Goal: Task Accomplishment & Management: Manage account settings

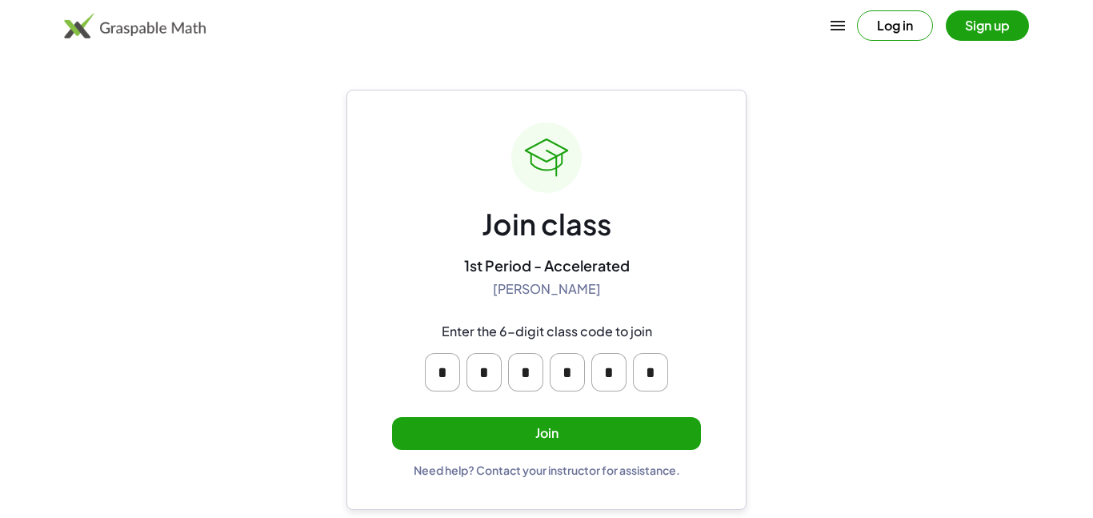
click at [448, 377] on input "*" at bounding box center [442, 372] width 35 height 38
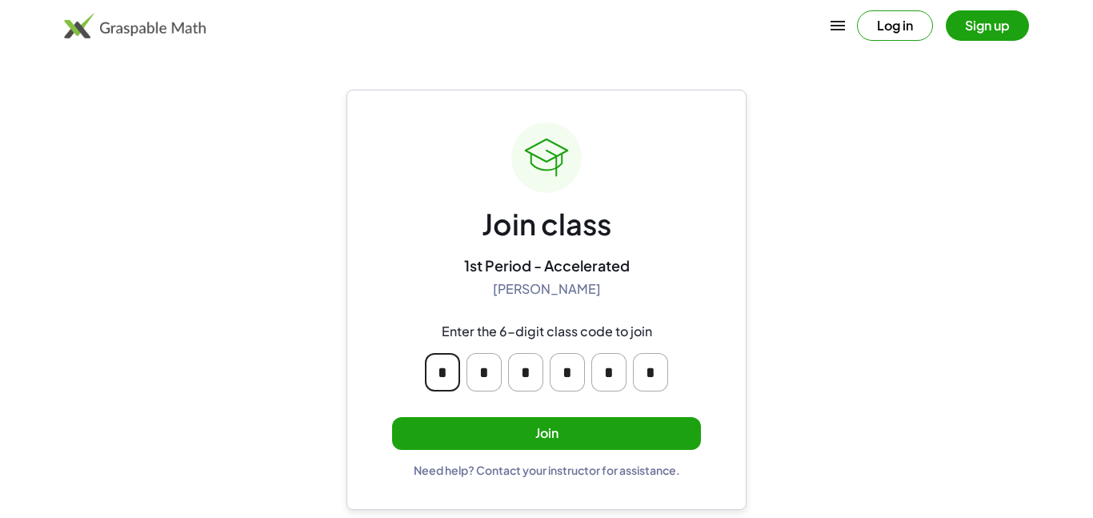
click at [448, 377] on input "*" at bounding box center [442, 372] width 35 height 38
click at [648, 368] on input "*" at bounding box center [650, 372] width 35 height 38
type input "*"
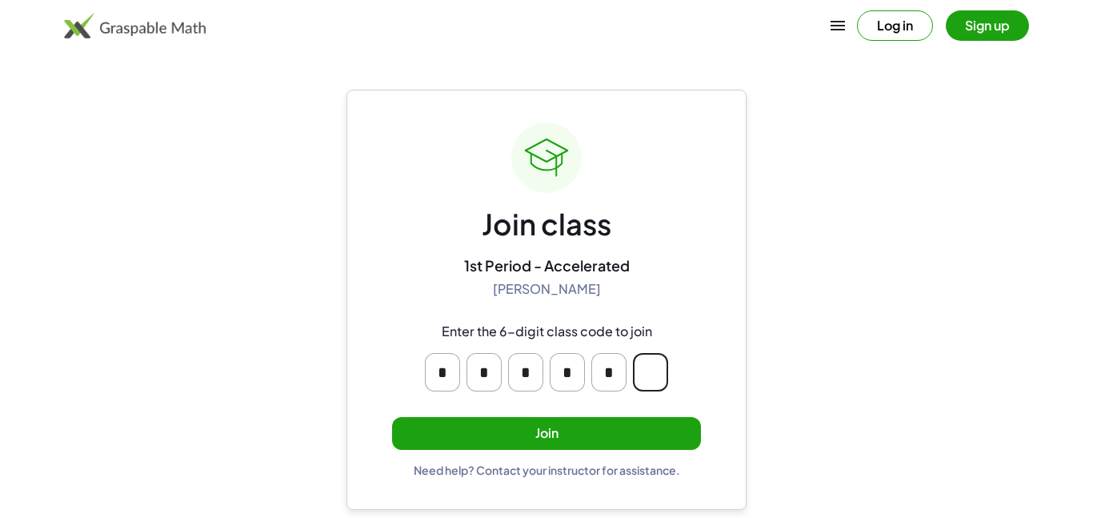
type input "*"
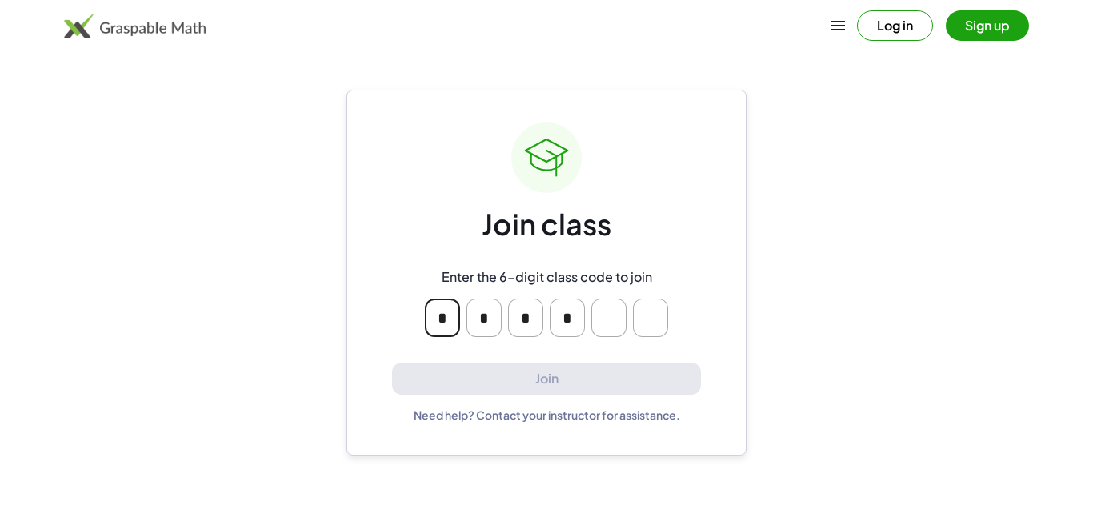
type input "*"
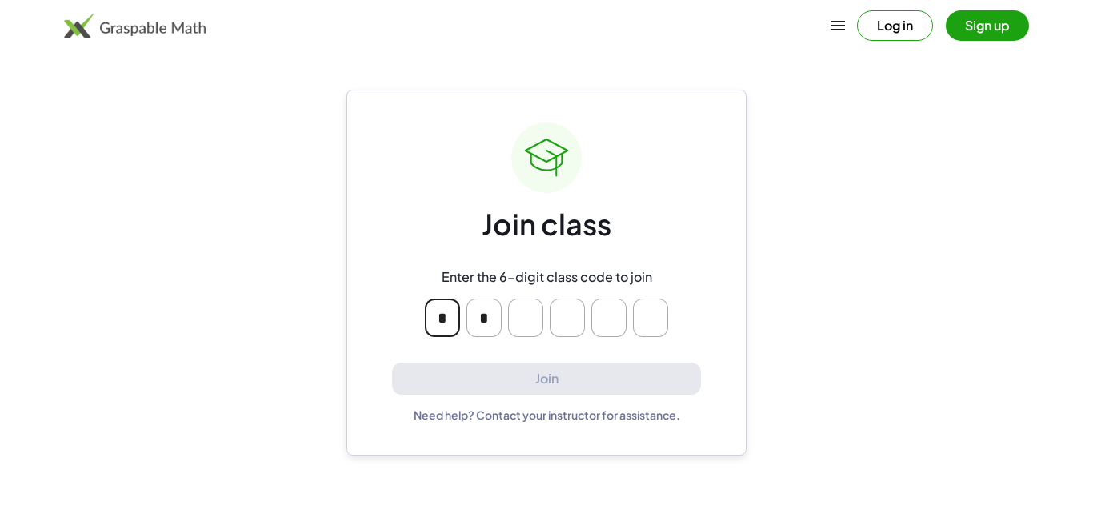
type input "*"
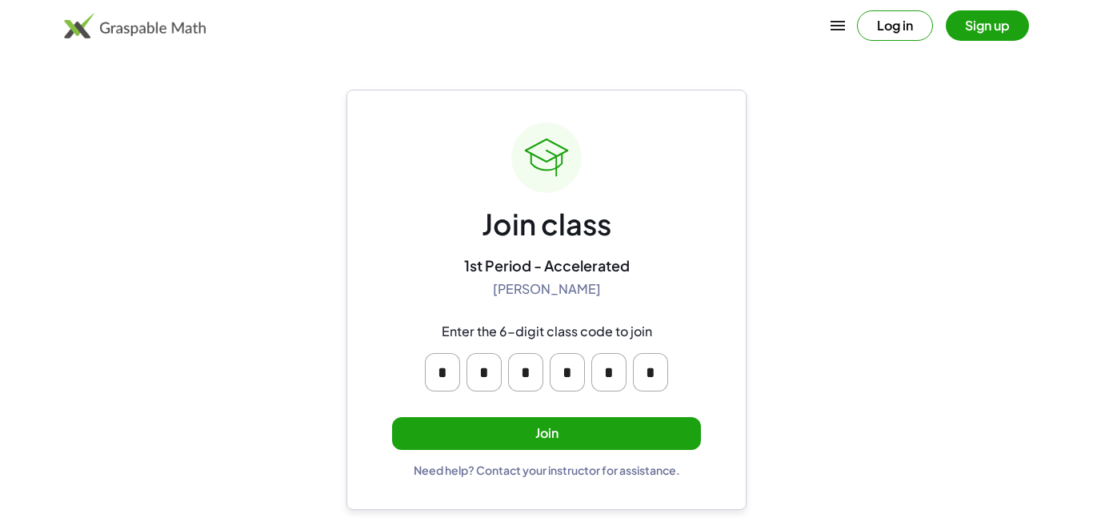
click at [419, 426] on button "Join" at bounding box center [546, 433] width 309 height 33
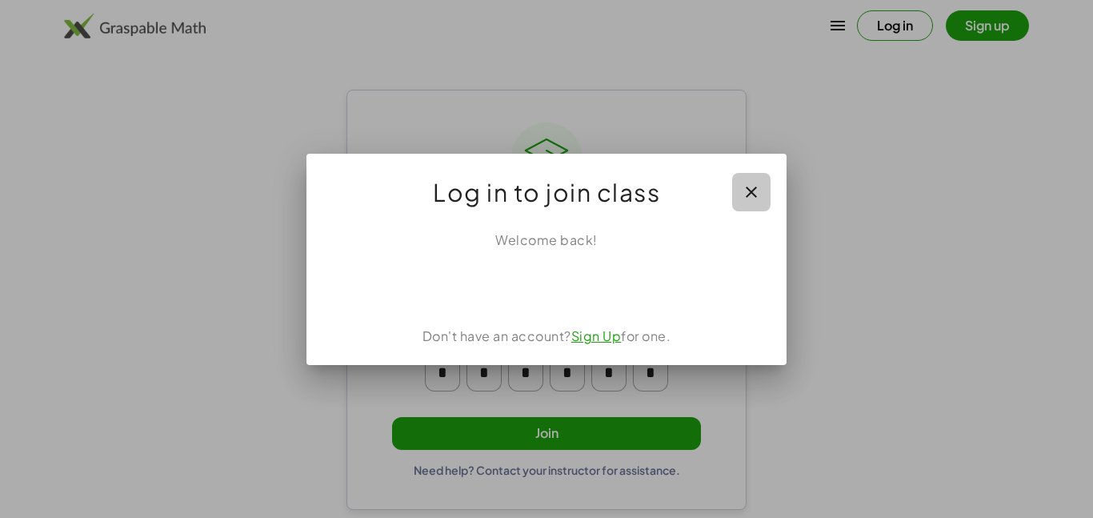
click at [744, 185] on icon "button" at bounding box center [751, 192] width 19 height 19
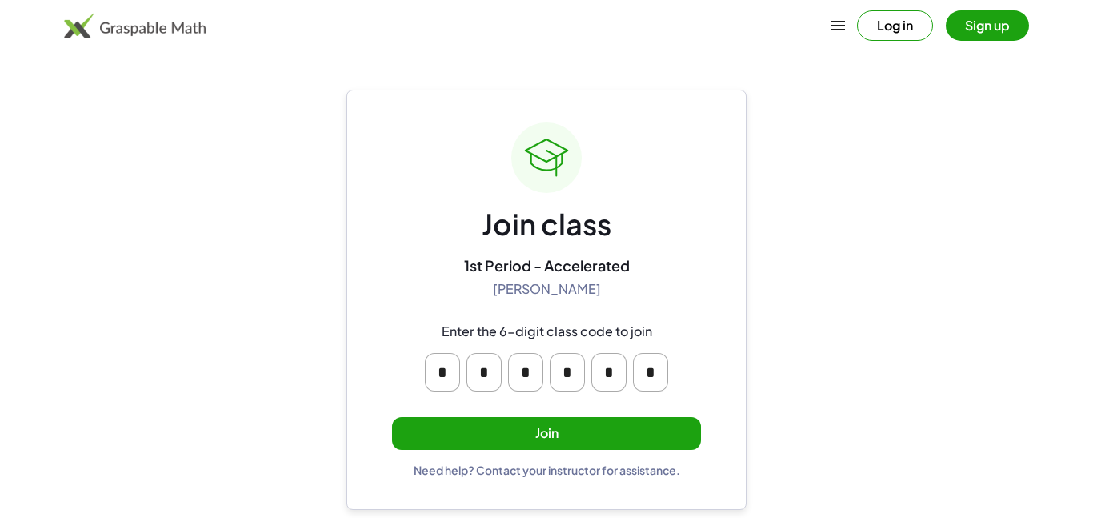
click at [491, 439] on button "Join" at bounding box center [546, 433] width 309 height 33
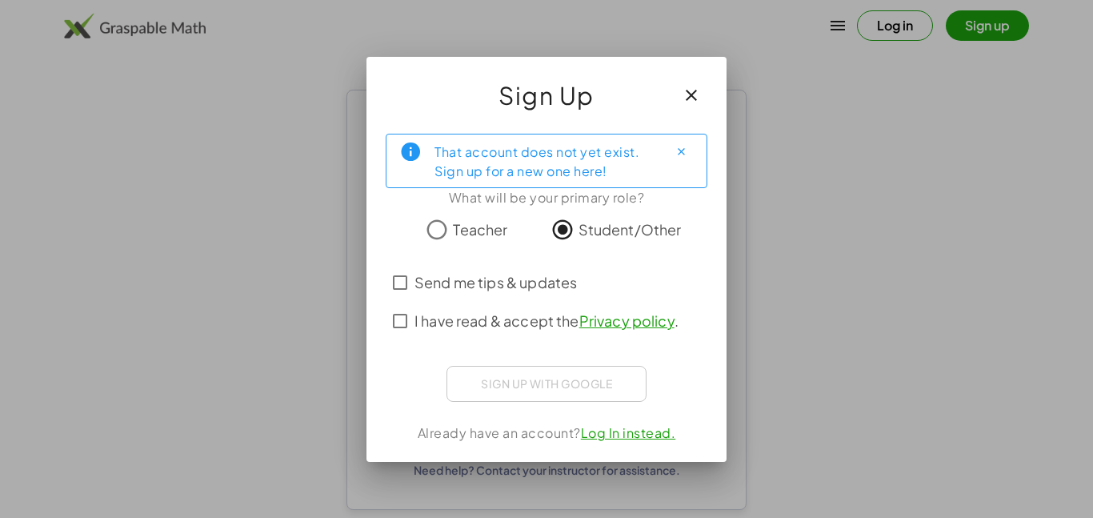
click at [497, 320] on span "I have read & accept the Privacy policy ." at bounding box center [547, 321] width 264 height 22
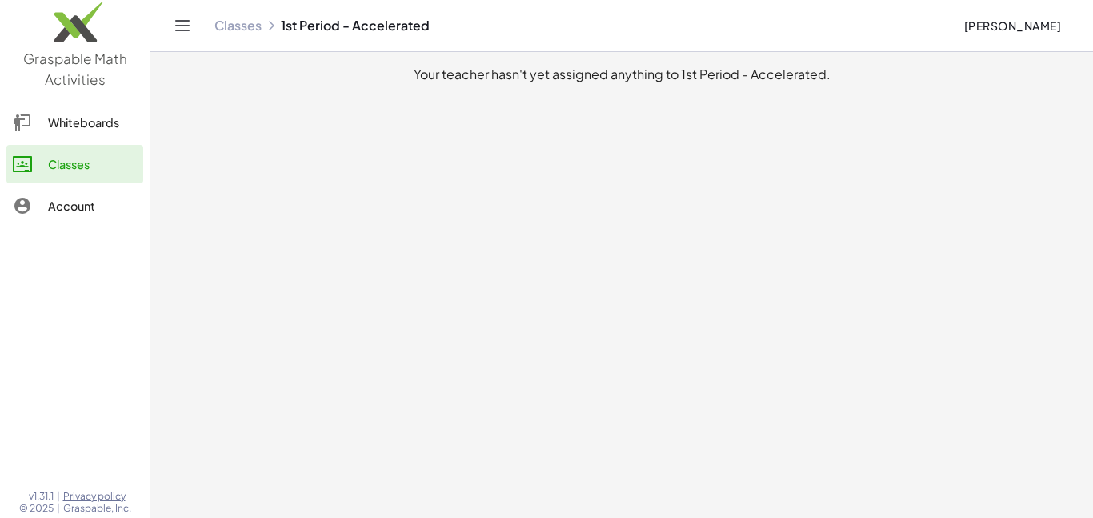
click at [493, 114] on main "Your teacher hasn't yet assigned anything to 1st Period - Accelerated." at bounding box center [621, 259] width 943 height 518
click at [110, 123] on div "Whiteboards" at bounding box center [92, 122] width 89 height 19
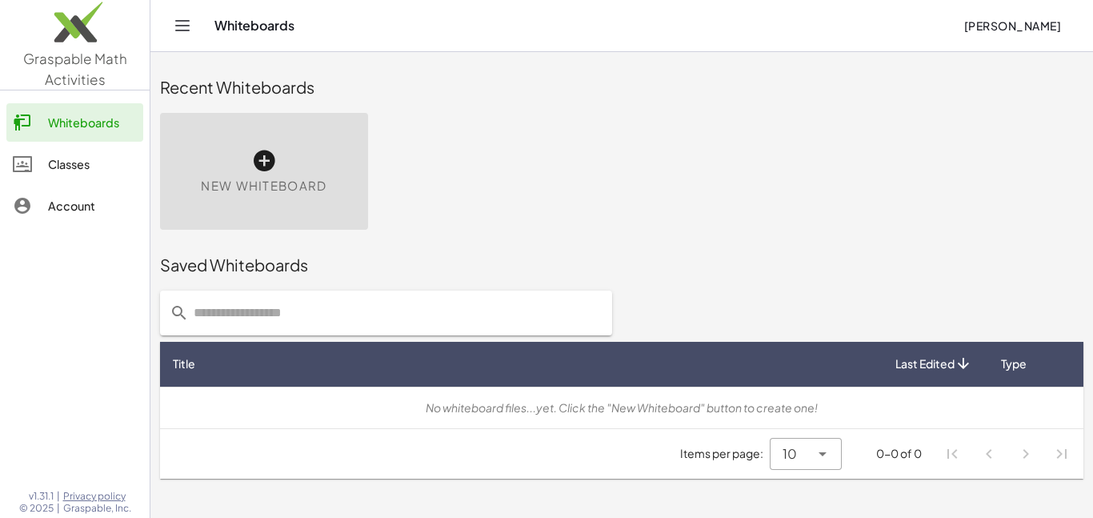
click at [121, 199] on div "Account" at bounding box center [92, 205] width 89 height 19
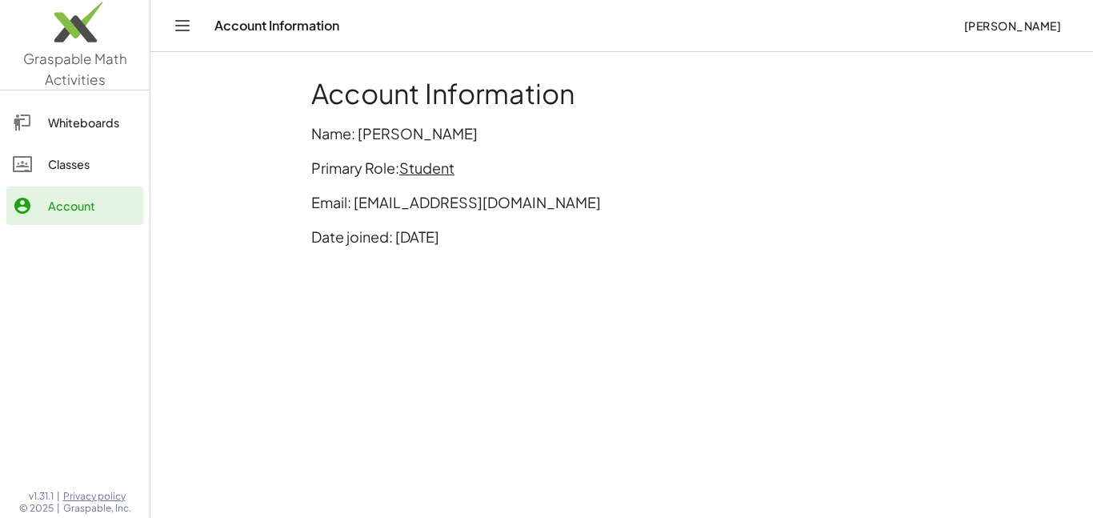
click at [126, 164] on div "Classes" at bounding box center [92, 163] width 89 height 19
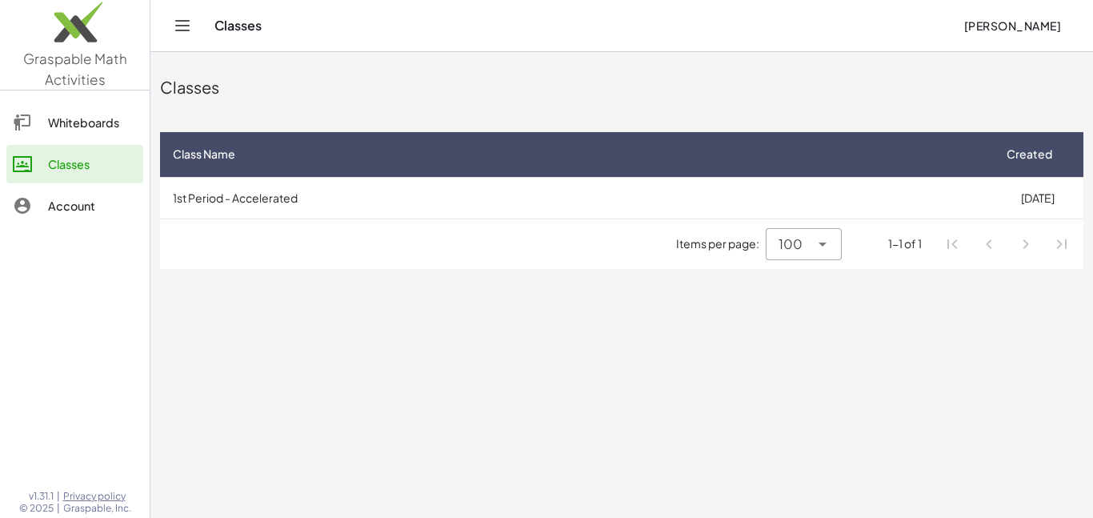
click at [821, 251] on icon at bounding box center [822, 244] width 19 height 19
click at [817, 282] on div "10" at bounding box center [805, 285] width 50 height 19
click at [820, 247] on icon at bounding box center [822, 244] width 19 height 19
click at [815, 375] on div "All" at bounding box center [809, 362] width 66 height 38
click at [817, 254] on div at bounding box center [821, 244] width 22 height 32
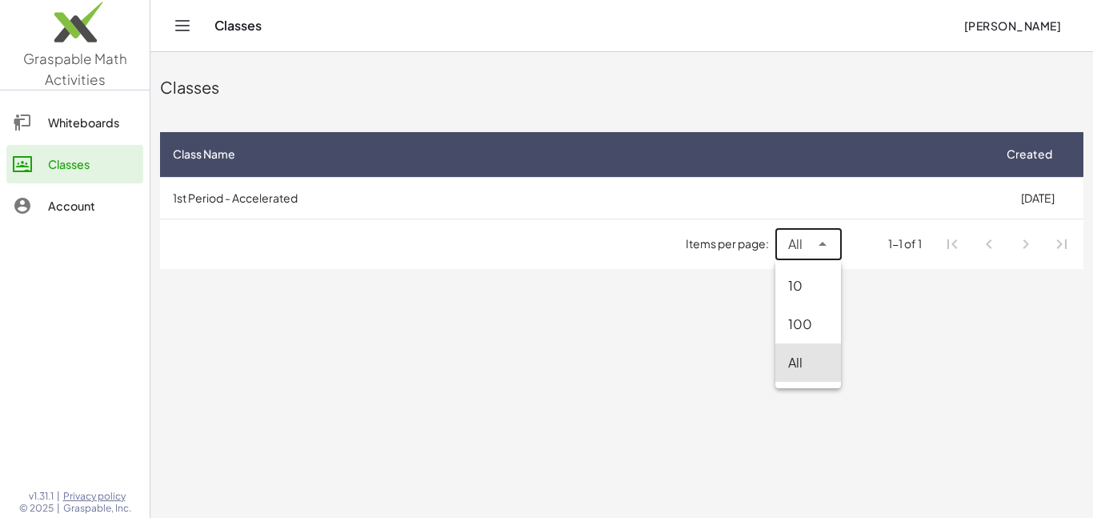
click at [817, 254] on div at bounding box center [821, 244] width 22 height 32
click at [822, 255] on div at bounding box center [821, 244] width 22 height 32
click at [817, 321] on div "100" at bounding box center [808, 324] width 40 height 19
type input "***"
click at [122, 116] on div "Whiteboards" at bounding box center [92, 122] width 89 height 19
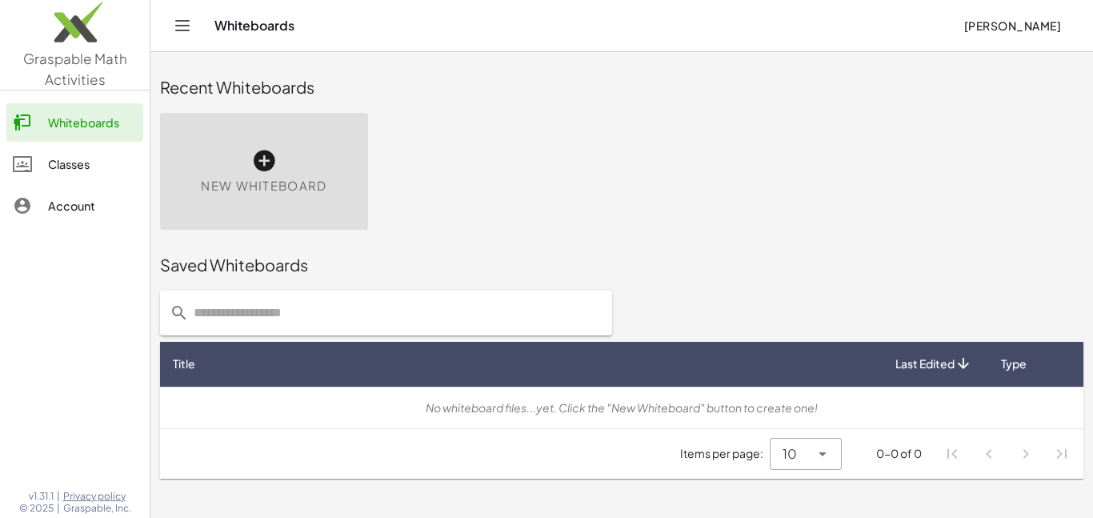
click at [102, 191] on link "Account" at bounding box center [74, 206] width 137 height 38
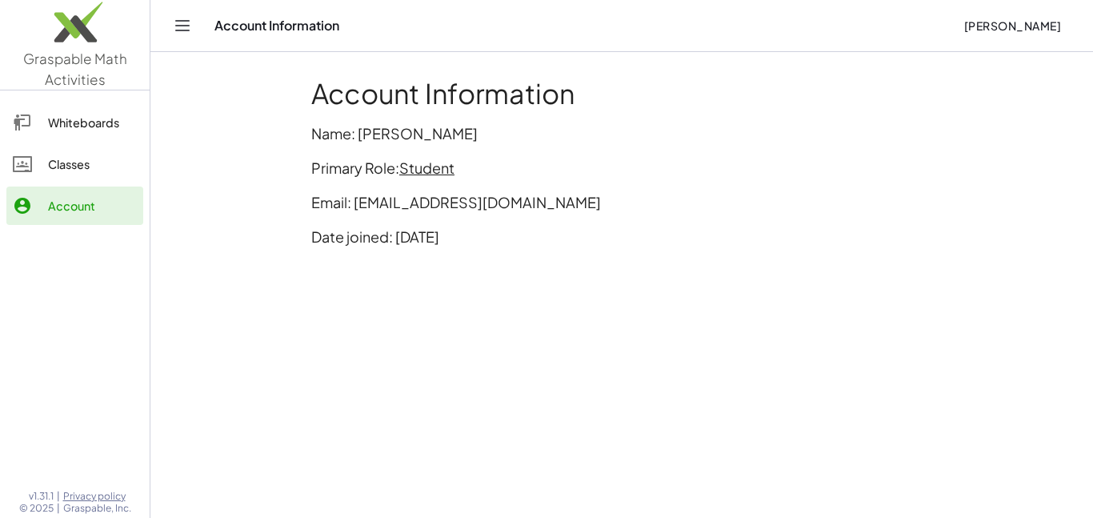
click at [78, 154] on div "Classes" at bounding box center [92, 163] width 89 height 19
